Goal: Task Accomplishment & Management: Manage account settings

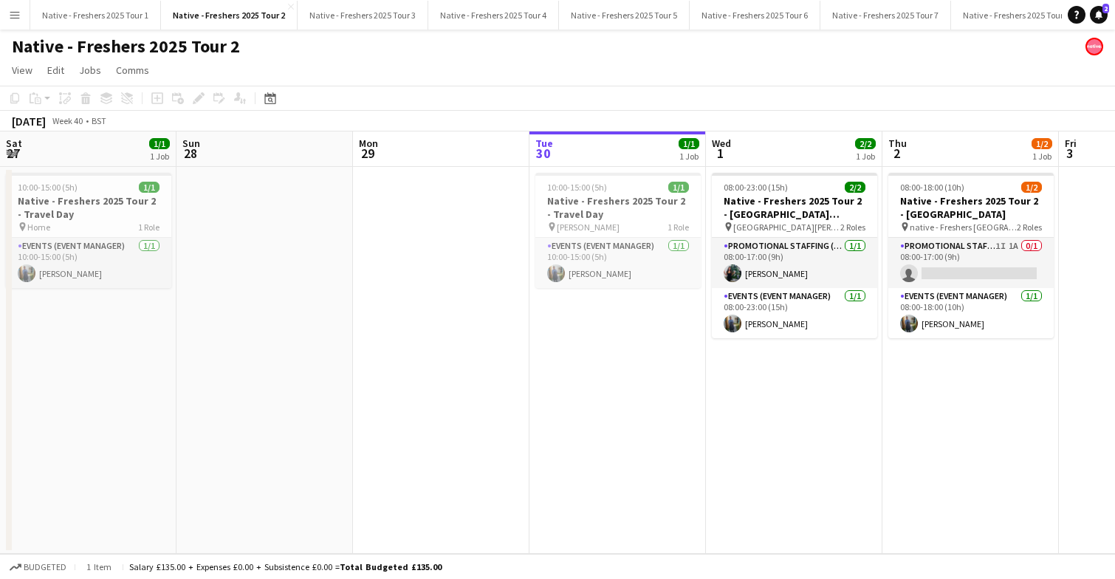
scroll to position [0, 508]
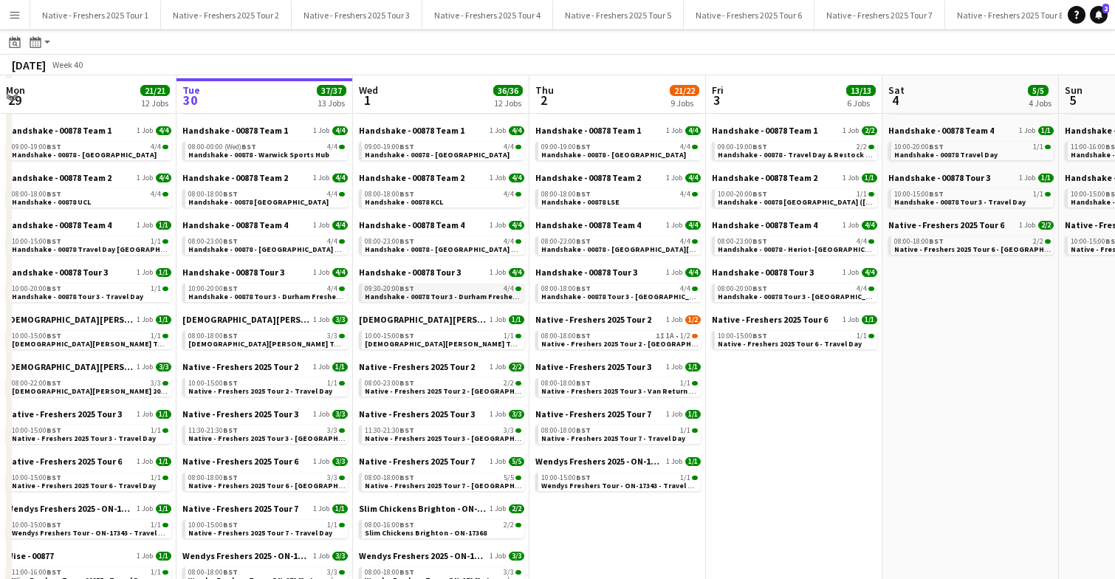
scroll to position [96, 0]
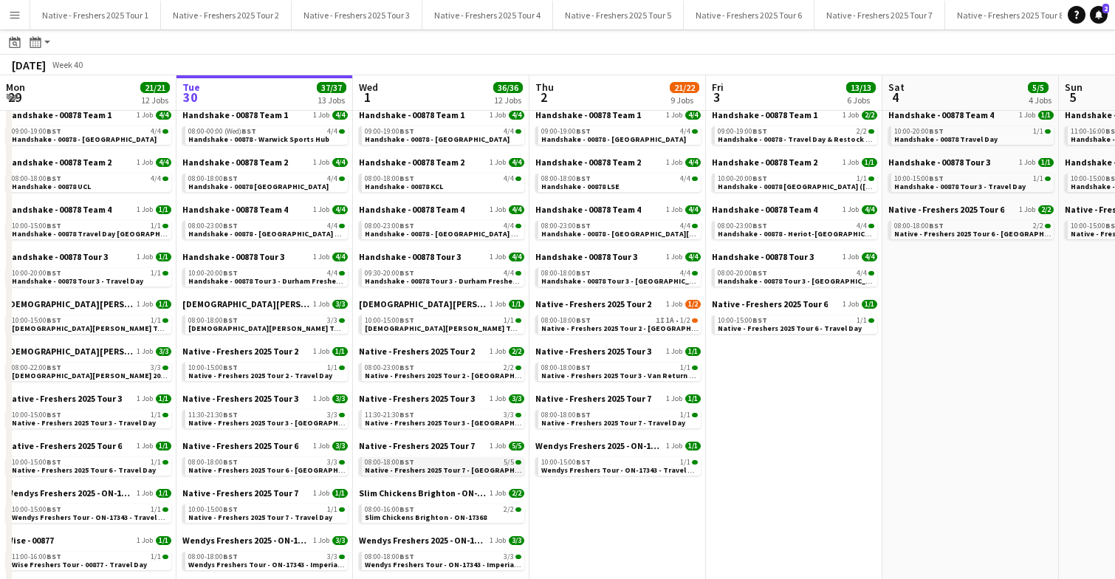
click at [452, 466] on span "Native - Freshers 2025 Tour 7 - [GEOGRAPHIC_DATA] Day 1" at bounding box center [465, 470] width 201 height 10
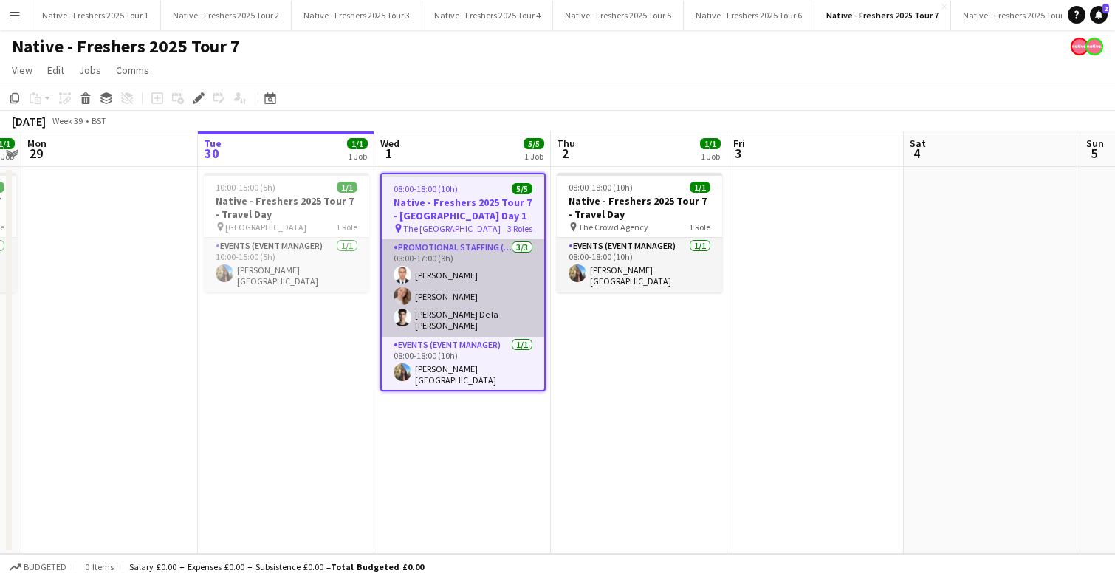
click at [477, 292] on app-card-role "Promotional Staffing (Brand Ambassadors) [DATE] 08:00-17:00 (9h) [PERSON_NAME] …" at bounding box center [463, 287] width 162 height 97
